Goal: Task Accomplishment & Management: Manage account settings

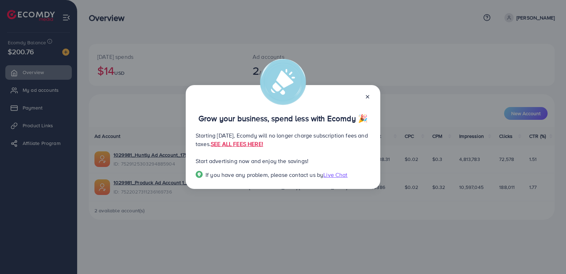
click at [365, 98] on icon at bounding box center [368, 97] width 6 height 6
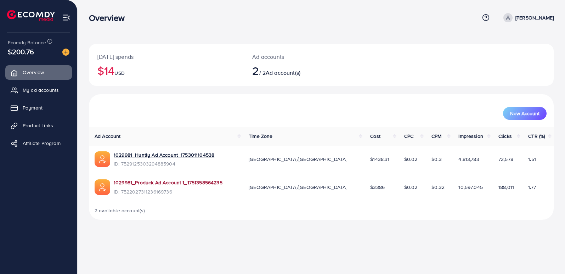
click at [153, 185] on link "1029981_Produck Ad Account 1_1751358564235" at bounding box center [168, 182] width 109 height 7
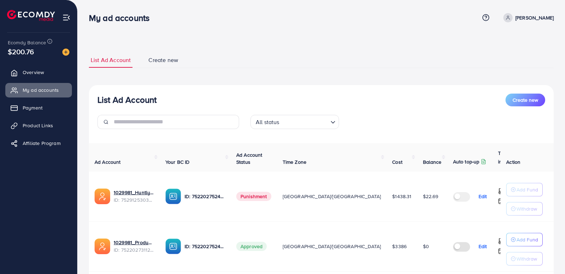
click at [24, 17] on img at bounding box center [31, 15] width 48 height 11
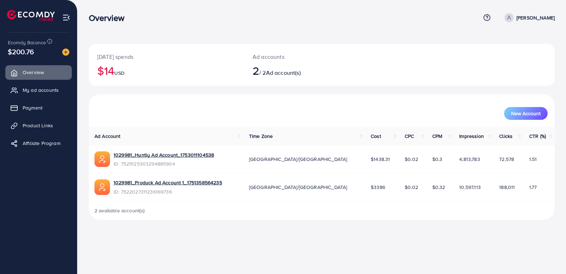
click at [537, 19] on p "[PERSON_NAME]" at bounding box center [536, 17] width 38 height 8
click at [520, 58] on span "Log out" at bounding box center [512, 58] width 19 height 8
